Goal: Information Seeking & Learning: Learn about a topic

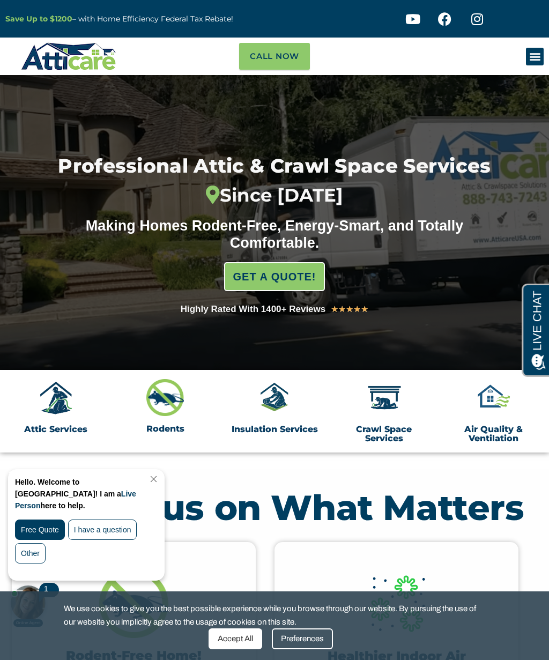
click at [249, 466] on section "Attic Services Rodents Insulation Services Crawl Space Services Air Quality & V…" at bounding box center [274, 437] width 549 height 61
click at [61, 401] on img at bounding box center [56, 398] width 38 height 38
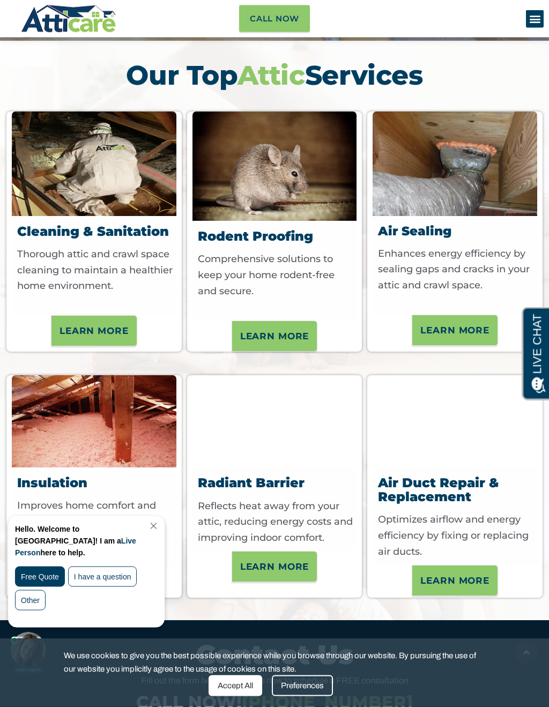
scroll to position [3376, 0]
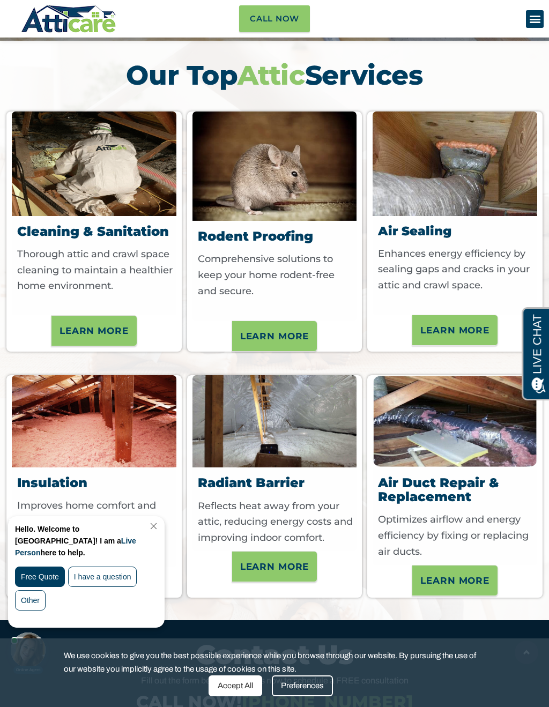
click at [160, 530] on link "Close Chat" at bounding box center [152, 526] width 14 height 8
click at [160, 529] on link "Close Chat" at bounding box center [152, 526] width 14 height 8
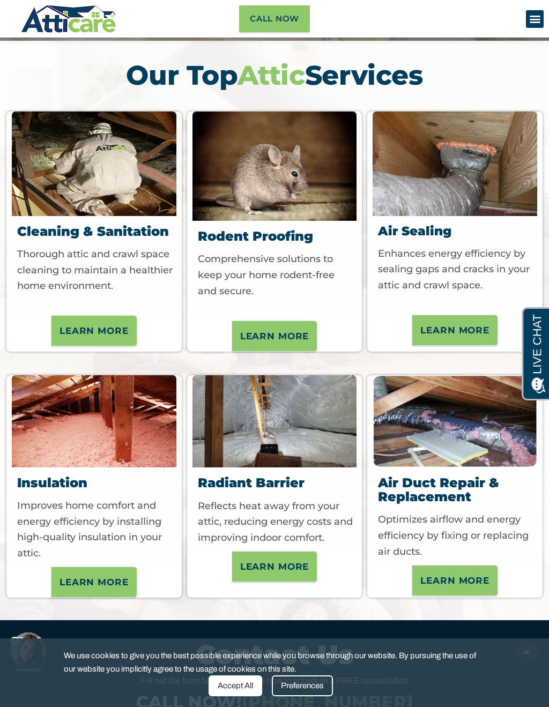
click at [63, 322] on span "Learn More" at bounding box center [94, 331] width 69 height 18
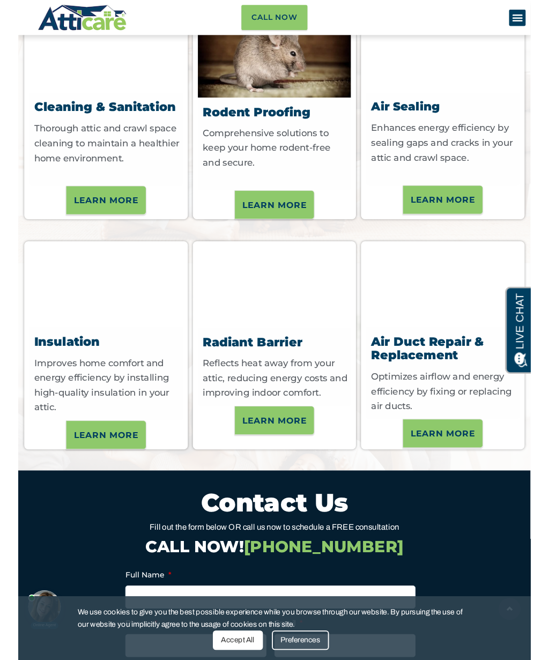
scroll to position [3663, 0]
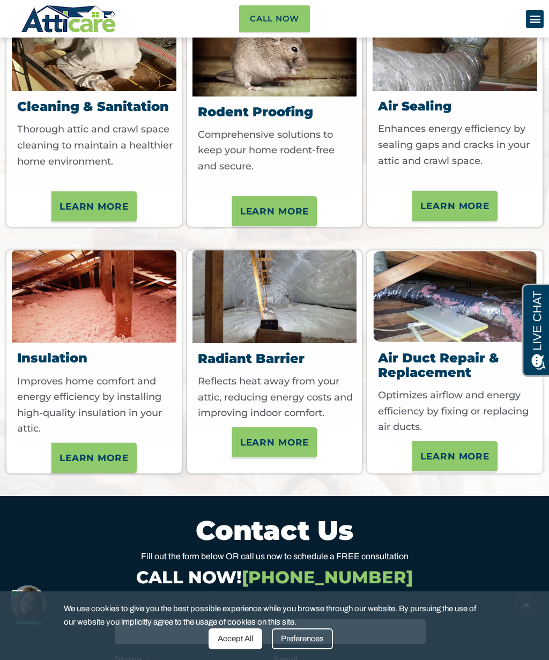
click at [122, 449] on span "Learn More" at bounding box center [94, 458] width 69 height 18
